Goal: Task Accomplishment & Management: Manage account settings

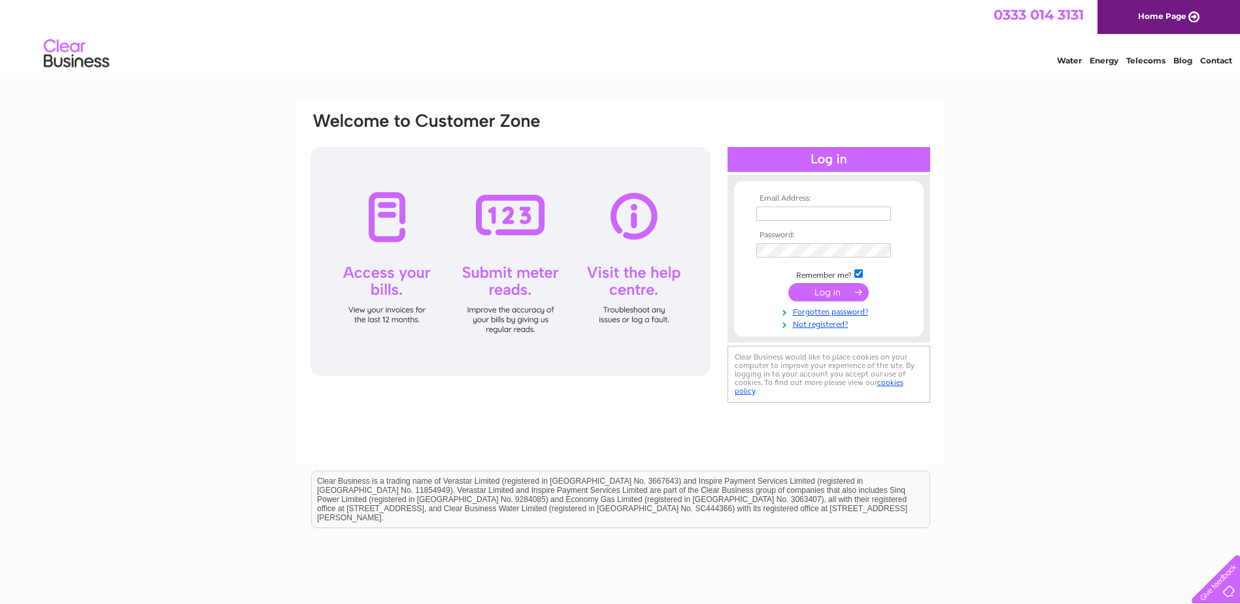
type input "enquiries@dionardguesthouse.co.uk"
click at [834, 292] on input "submit" at bounding box center [828, 292] width 80 height 18
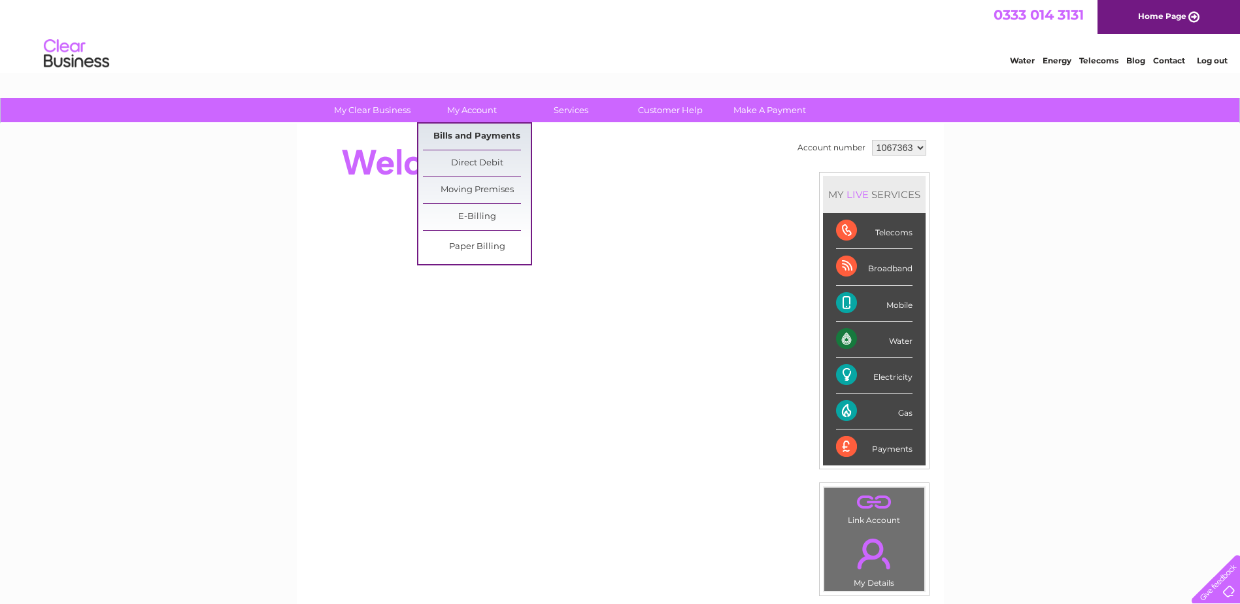
click at [451, 133] on link "Bills and Payments" at bounding box center [477, 137] width 108 height 26
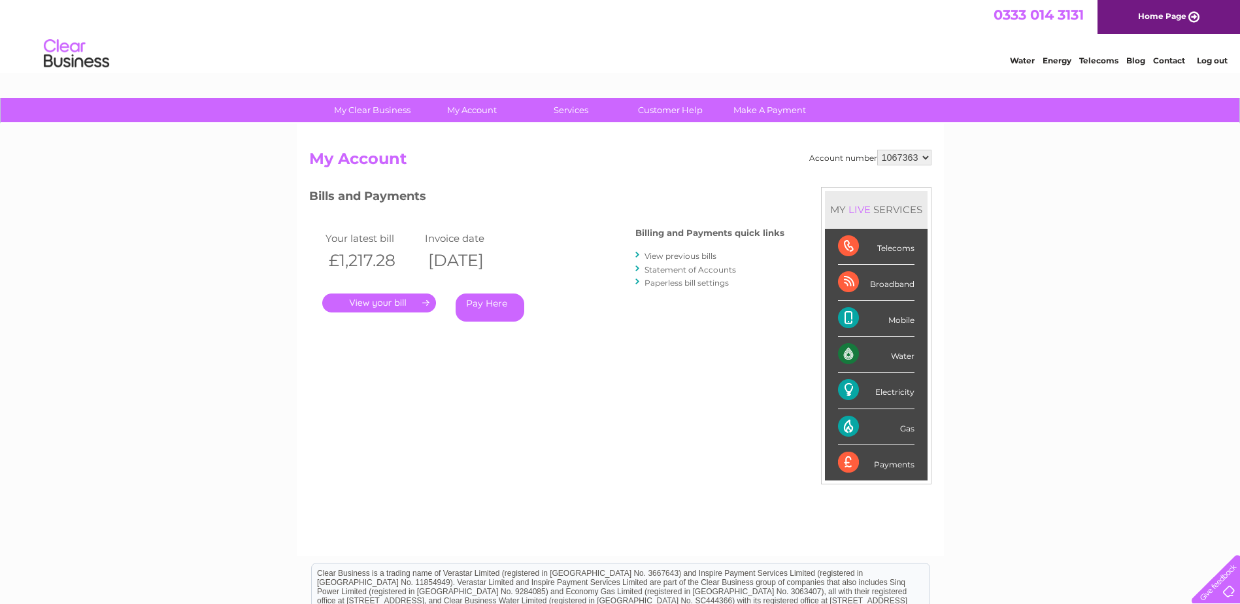
click at [390, 303] on link "." at bounding box center [379, 303] width 114 height 19
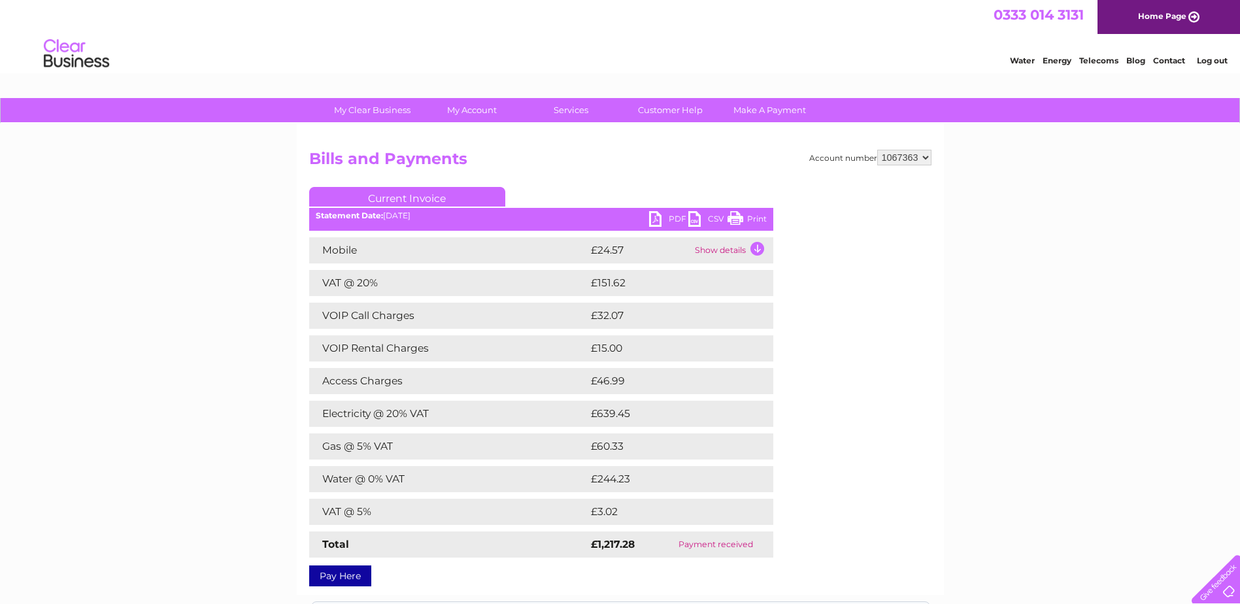
click at [672, 216] on link "PDF" at bounding box center [668, 220] width 39 height 19
